Goal: Transaction & Acquisition: Purchase product/service

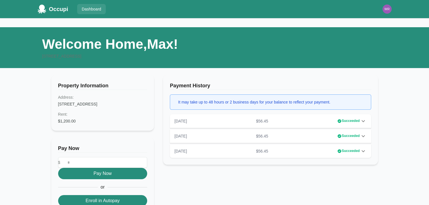
drag, startPoint x: 507, startPoint y: 0, endPoint x: 410, endPoint y: 83, distance: 127.2
click at [410, 83] on div "Welcome Home, Max ! 710 20th St N, Birmingham, AL 35203 Property Information Ad…" at bounding box center [214, 180] width 429 height 325
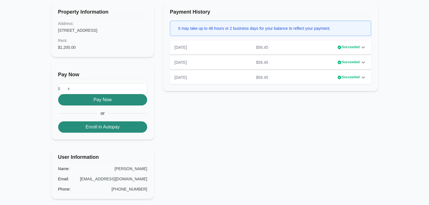
scroll to position [61, 0]
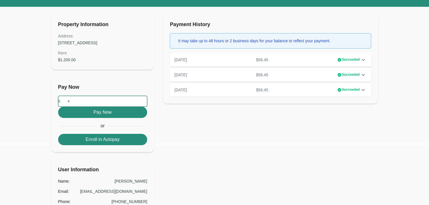
click at [119, 101] on input "number" at bounding box center [102, 101] width 89 height 11
click at [232, 127] on div "Payment History It may take up to 48 hours or 2 business days for your balance …" at bounding box center [270, 136] width 214 height 245
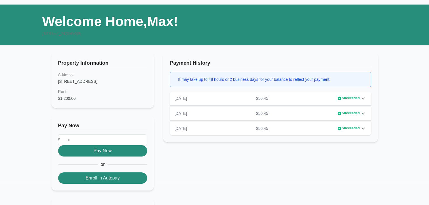
scroll to position [24, 0]
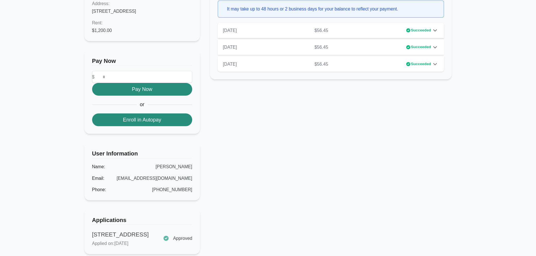
scroll to position [94, 0]
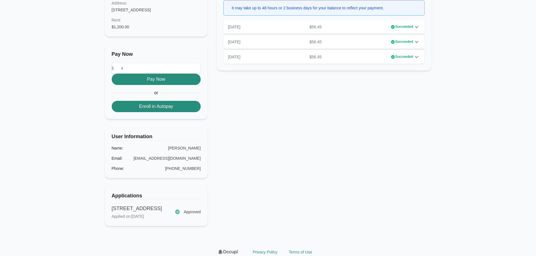
drag, startPoint x: 396, startPoint y: 0, endPoint x: 372, endPoint y: 122, distance: 123.7
click at [359, 121] on div "Payment History It may take up to 48 hours or 2 business days for your balance …" at bounding box center [323, 103] width 214 height 245
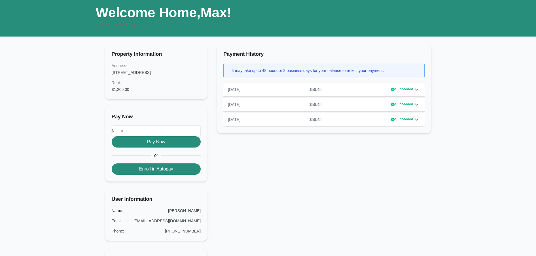
scroll to position [28, 0]
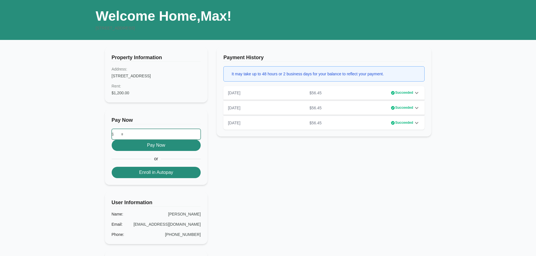
click at [154, 137] on input "number" at bounding box center [156, 134] width 89 height 11
type input "*"
type input "**"
click at [154, 146] on button "Pay Now" at bounding box center [156, 145] width 89 height 11
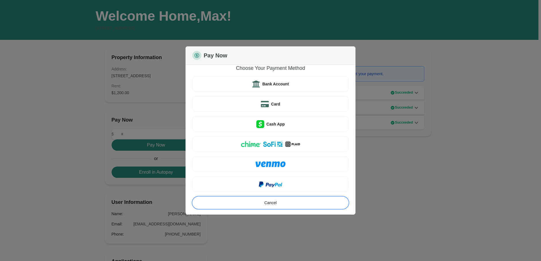
click at [293, 201] on button "Cancel" at bounding box center [270, 203] width 156 height 12
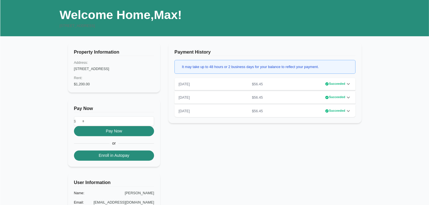
scroll to position [28, 0]
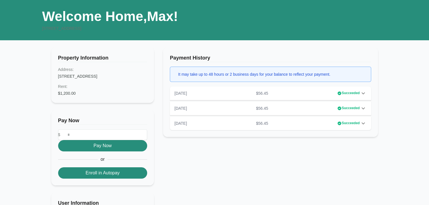
drag, startPoint x: 514, startPoint y: 0, endPoint x: 243, endPoint y: 146, distance: 307.9
click at [246, 144] on div "Payment History It may take up to 48 hours or 2 business days for your balance …" at bounding box center [270, 169] width 214 height 245
